Goal: Information Seeking & Learning: Check status

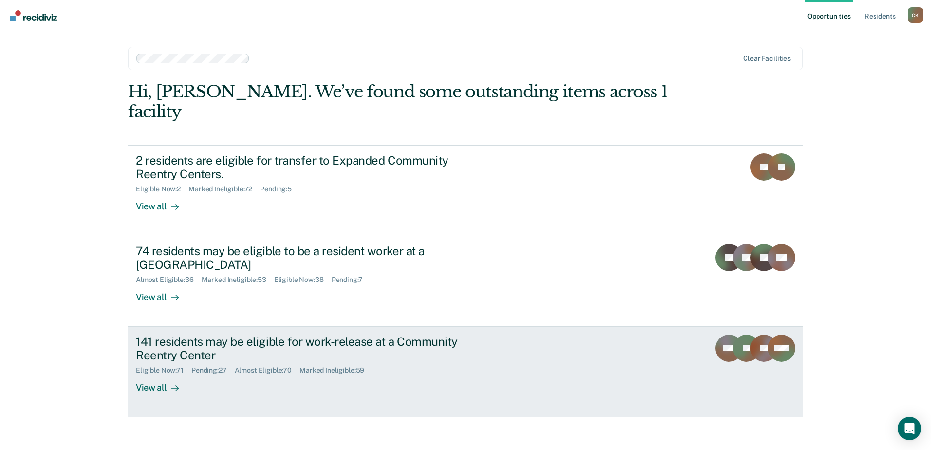
click at [414, 327] on link "141 residents may be eligible for work-release at a Community Reentry Center El…" at bounding box center [465, 372] width 675 height 91
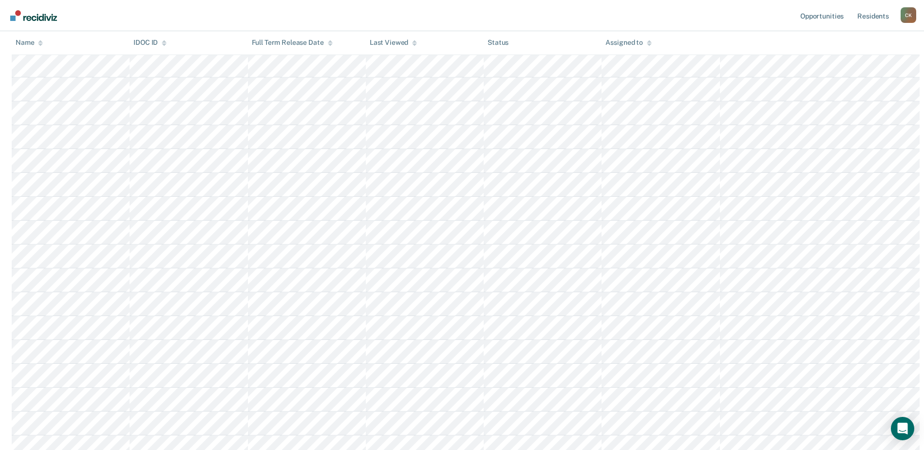
scroll to position [390, 0]
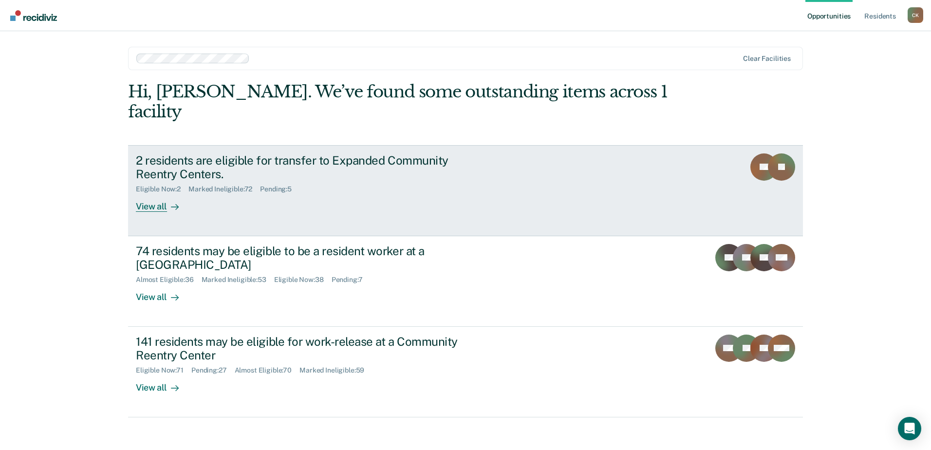
click at [195, 153] on div "2 residents are eligible for transfer to Expanded Community Reentry Centers. El…" at bounding box center [318, 182] width 365 height 59
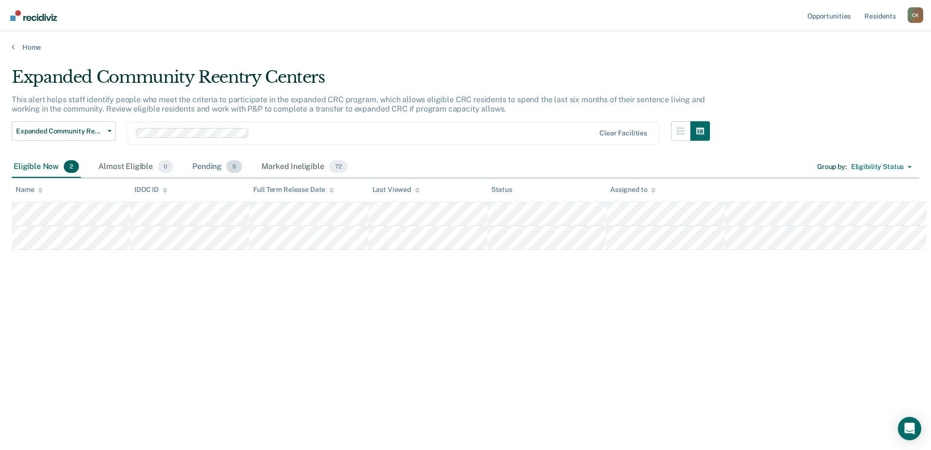
click at [190, 156] on div "Pending 5" at bounding box center [217, 166] width 54 height 21
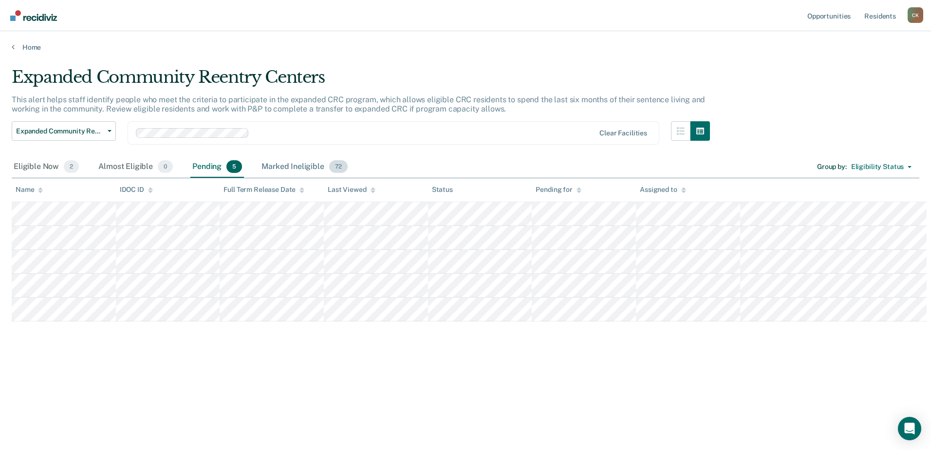
click at [260, 156] on div "Marked Ineligible 72" at bounding box center [305, 166] width 90 height 21
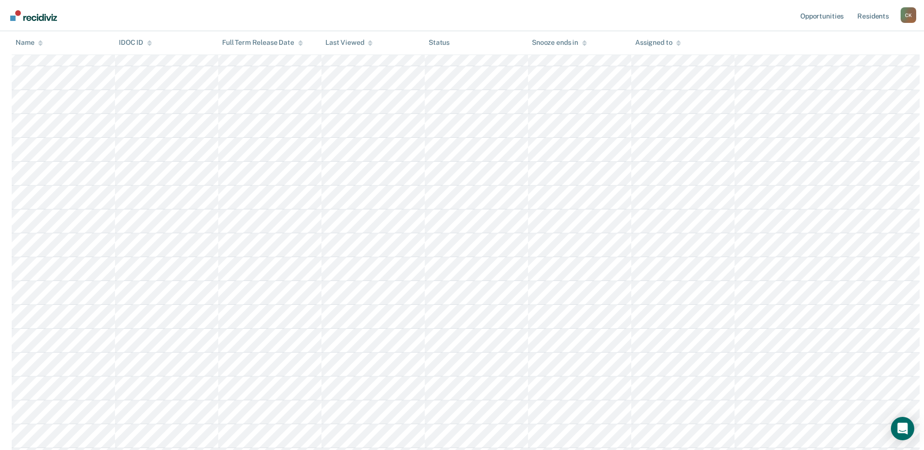
scroll to position [1413, 0]
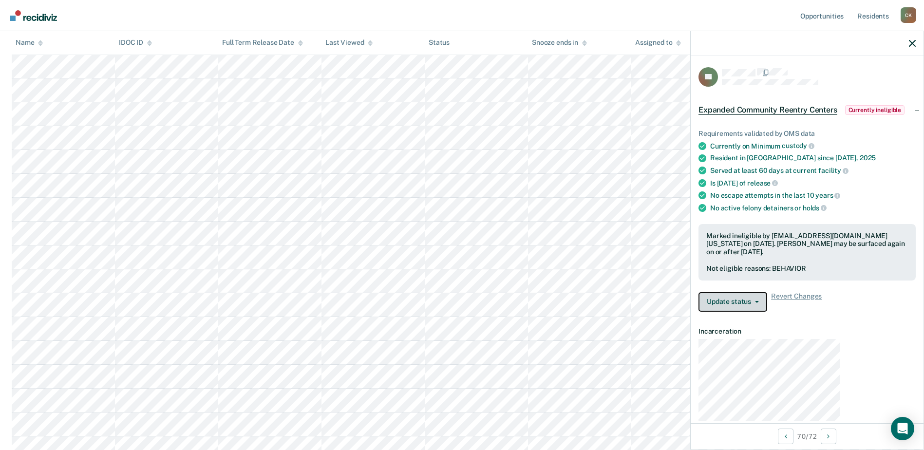
click at [767, 292] on button "Update status" at bounding box center [733, 301] width 69 height 19
click at [822, 292] on span "Revert Changes" at bounding box center [796, 301] width 51 height 19
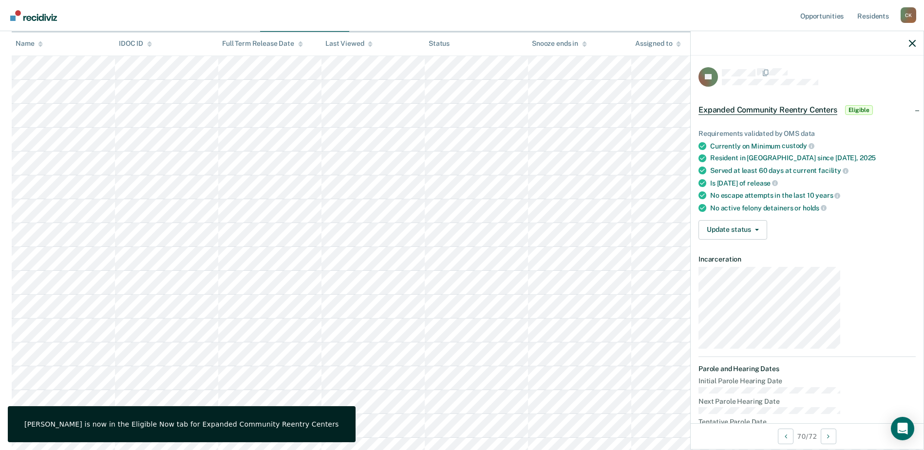
scroll to position [0, 0]
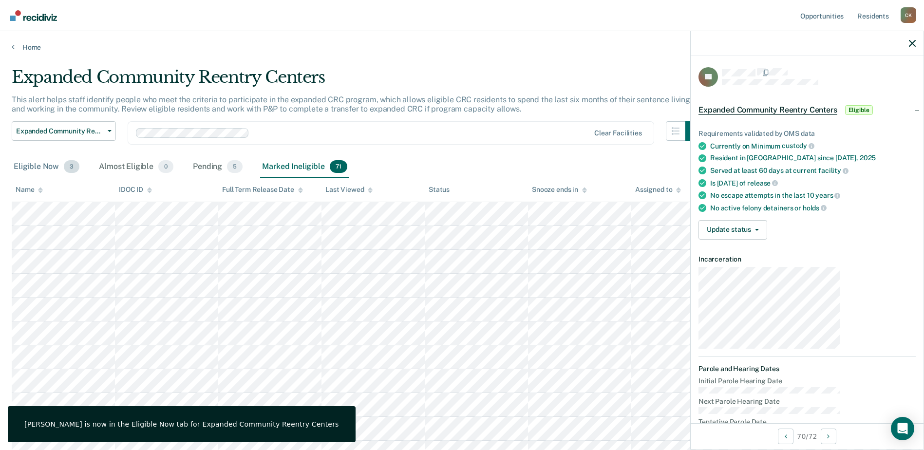
click at [29, 156] on div "Eligible Now 3" at bounding box center [47, 166] width 70 height 21
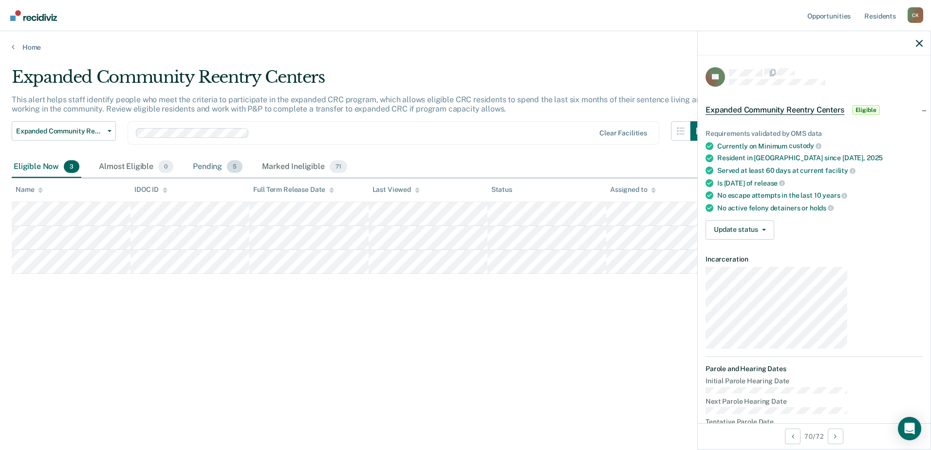
click at [191, 156] on div "Pending 5" at bounding box center [218, 166] width 54 height 21
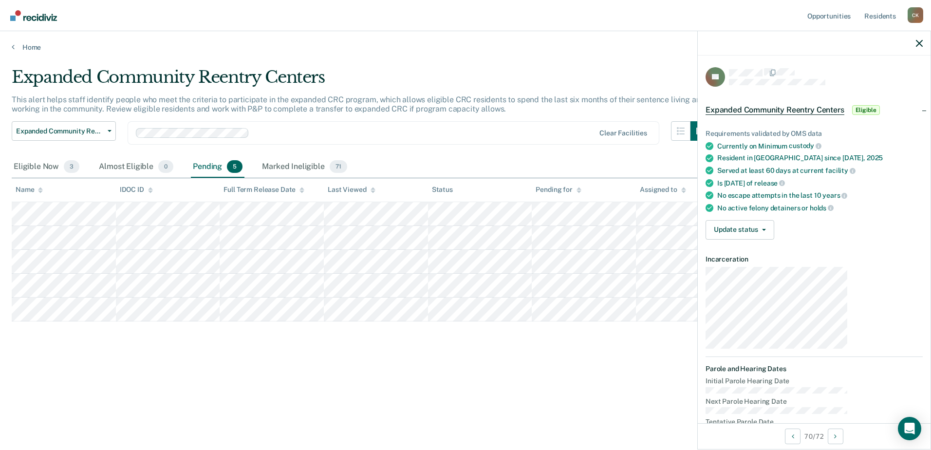
click at [191, 156] on div "Pending 5" at bounding box center [218, 166] width 54 height 21
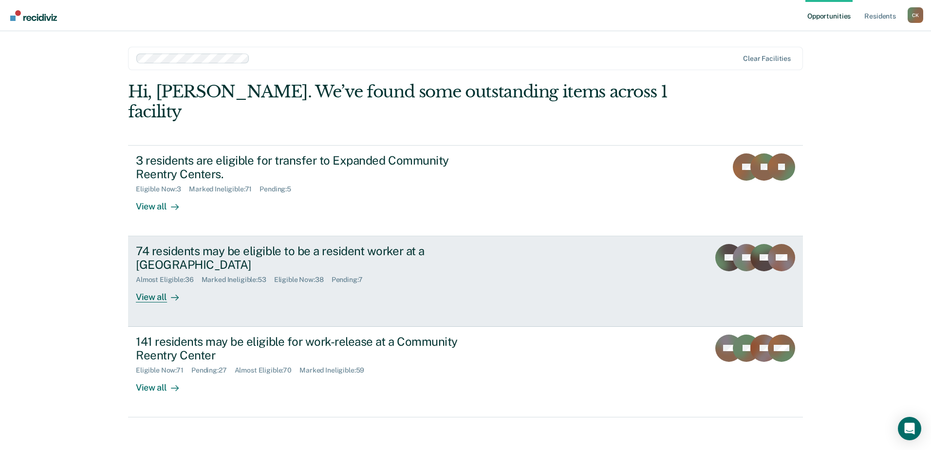
click at [142, 276] on div "Almost Eligible : 36" at bounding box center [169, 280] width 66 height 8
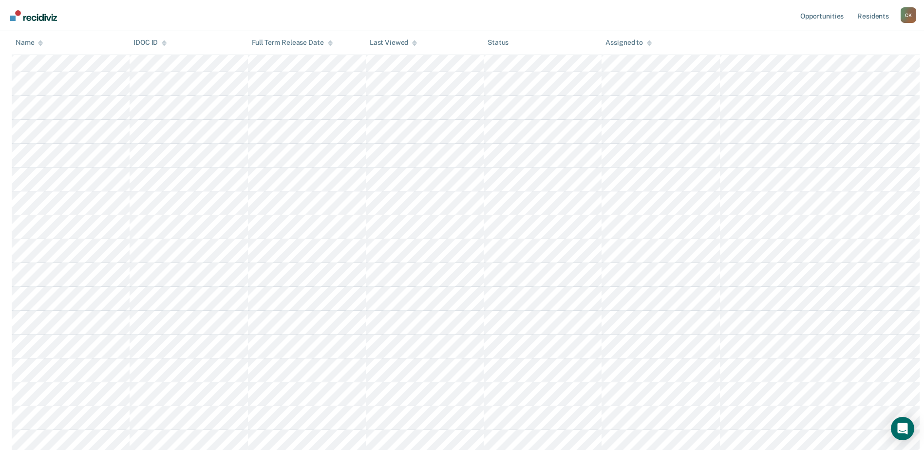
scroll to position [13, 0]
